Goal: Information Seeking & Learning: Find specific fact

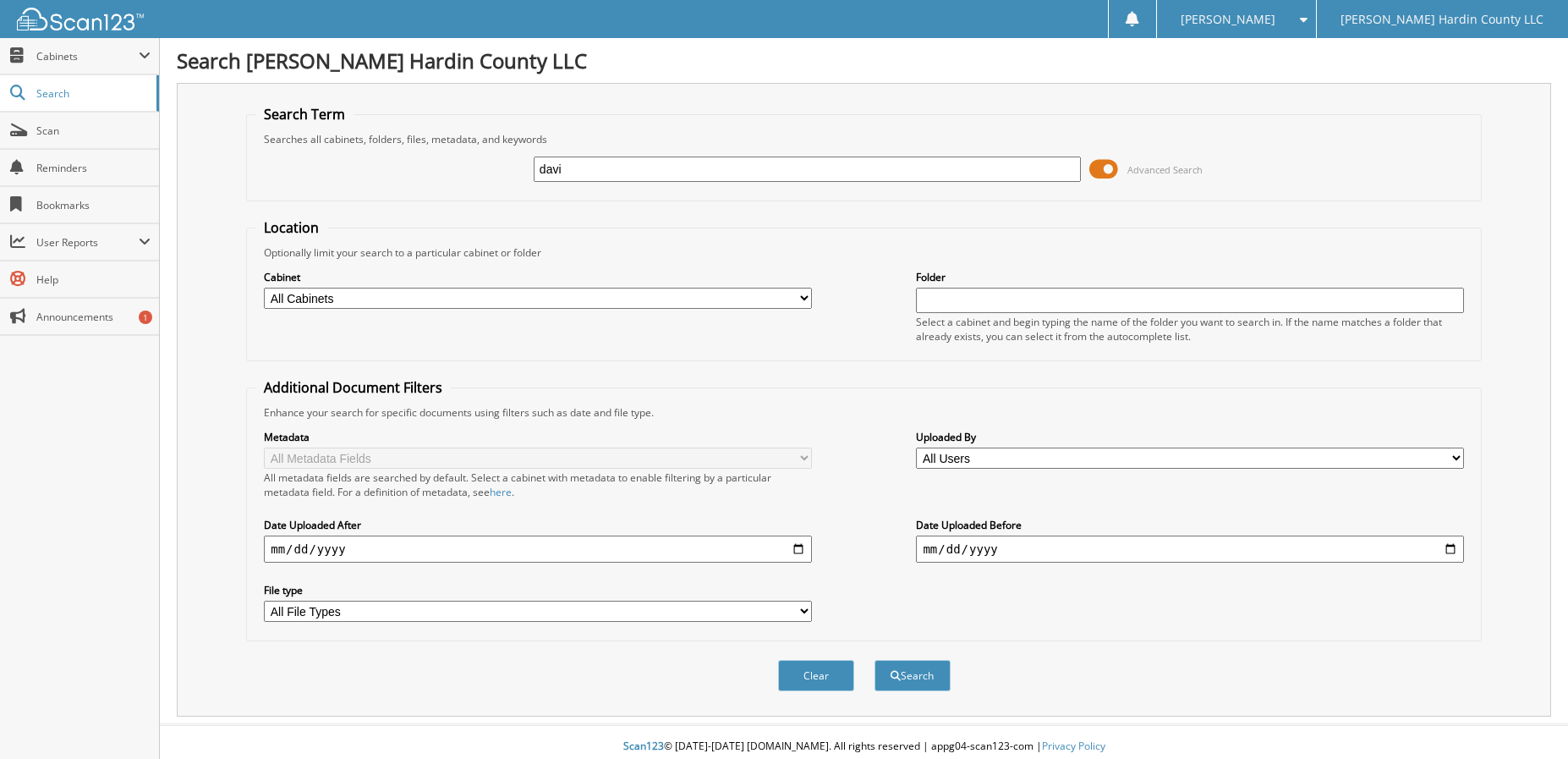
type input "[PERSON_NAME]"
type input "[DATE]"
click at [1104, 168] on span at bounding box center [1103, 169] width 28 height 25
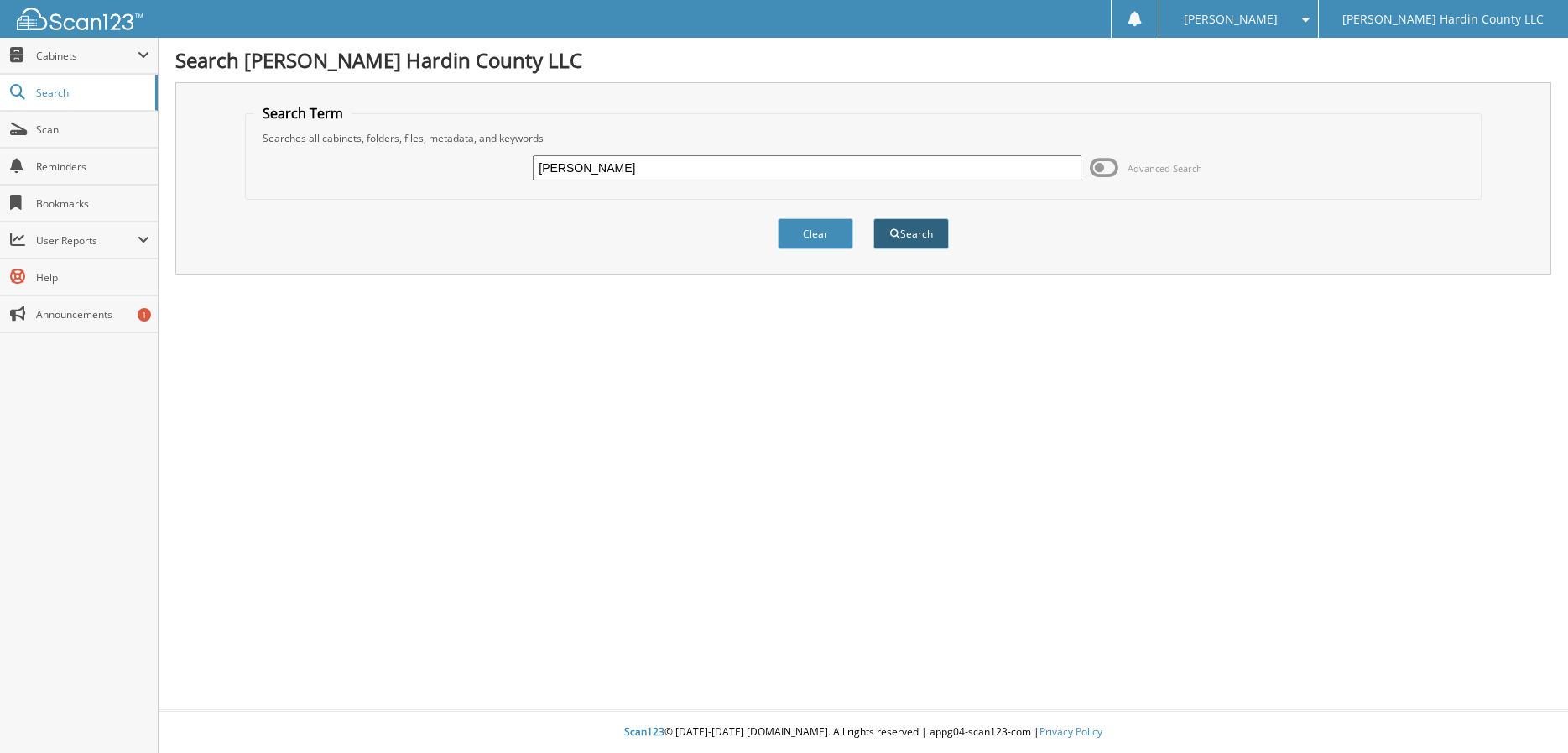
click at [929, 238] on button "Search" at bounding box center [911, 233] width 76 height 31
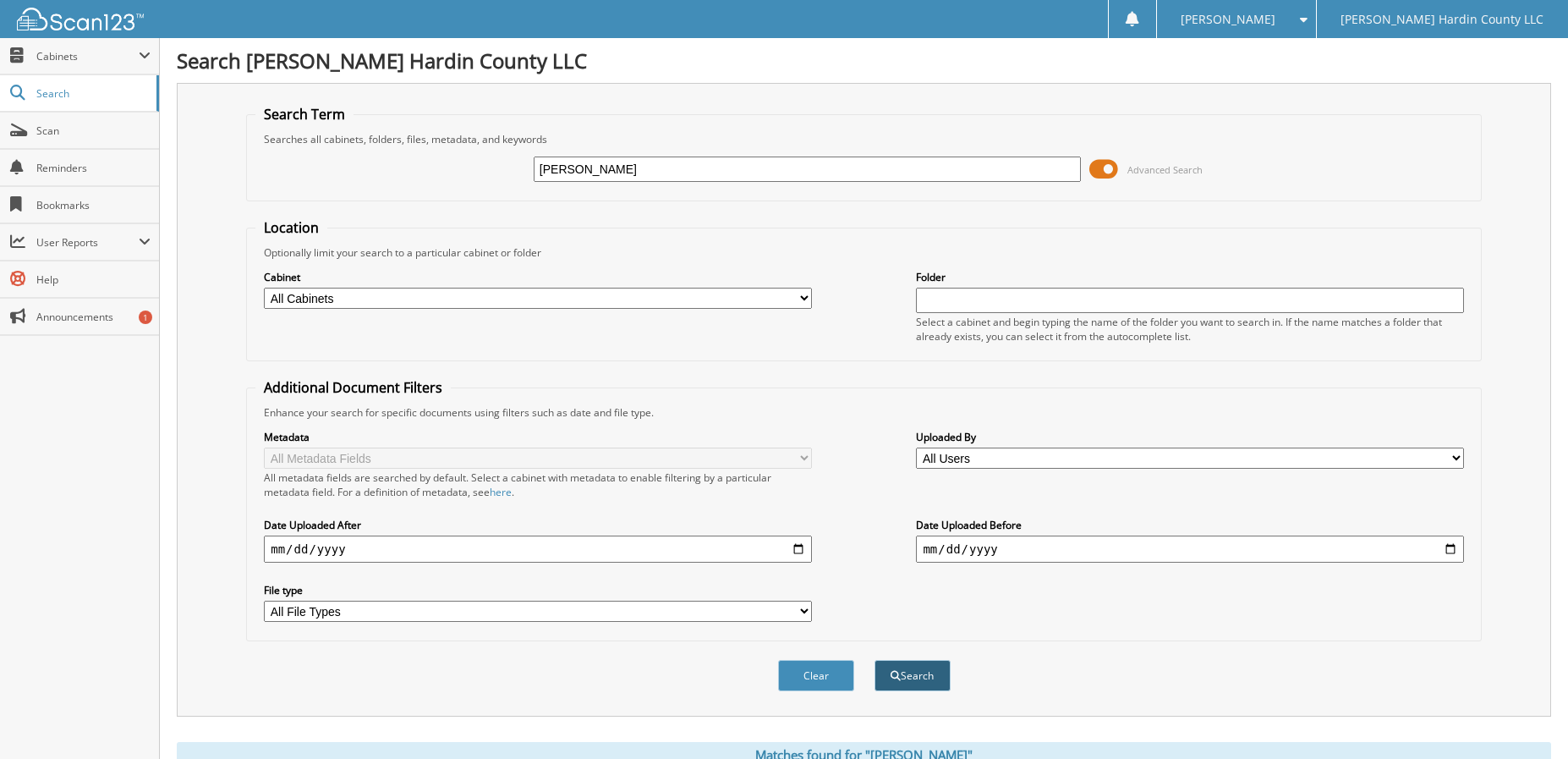
click at [918, 674] on button "Search" at bounding box center [912, 675] width 76 height 31
click at [1103, 167] on span at bounding box center [1103, 169] width 28 height 25
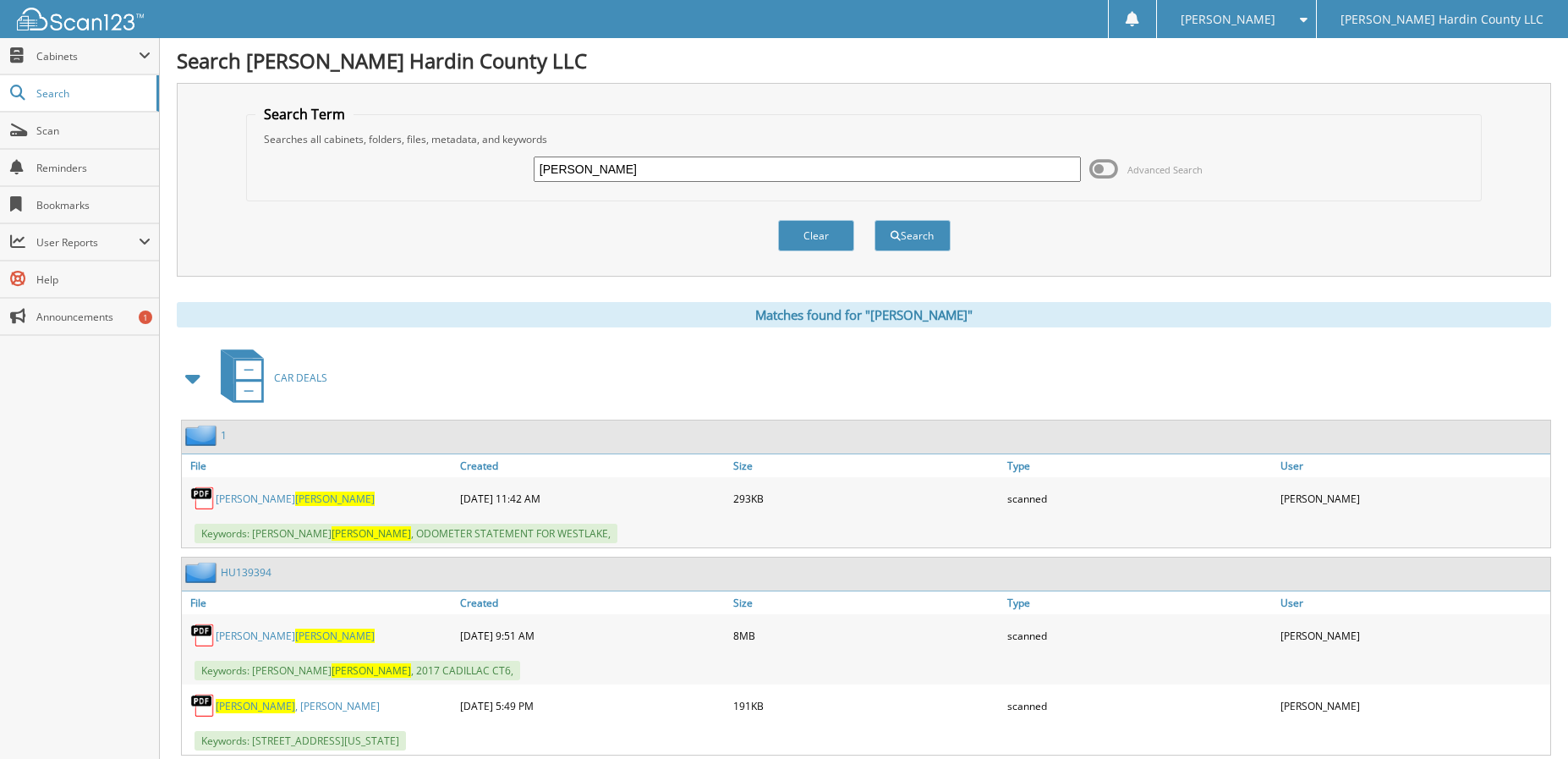
click at [295, 640] on span "[PERSON_NAME]" at bounding box center [335, 635] width 79 height 14
